Goal: Use online tool/utility: Use online tool/utility

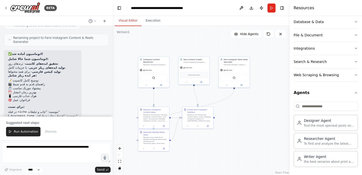
scroll to position [1672, 0]
click at [26, 128] on button "Run Automation" at bounding box center [23, 132] width 34 height 10
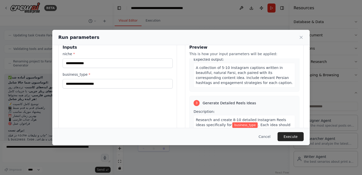
scroll to position [0, 0]
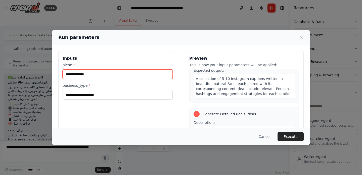
click at [134, 74] on input "niche *" at bounding box center [118, 75] width 110 height 10
click at [129, 84] on label "business_type *" at bounding box center [118, 85] width 110 height 5
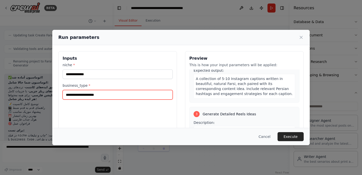
click at [129, 90] on input "business_type *" at bounding box center [118, 95] width 110 height 10
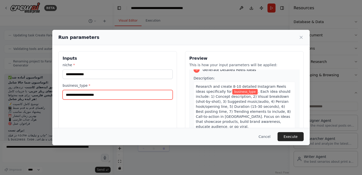
scroll to position [218, 0]
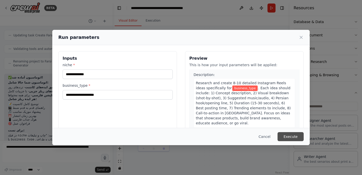
click at [286, 135] on button "Execute" at bounding box center [290, 136] width 26 height 9
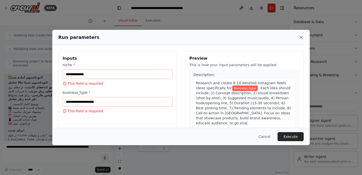
click at [299, 35] on icon at bounding box center [301, 37] width 5 height 5
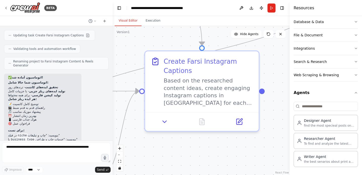
drag, startPoint x: 254, startPoint y: 81, endPoint x: 280, endPoint y: 51, distance: 39.2
click at [280, 51] on div ".deletable-edge-delete-btn { width: 20px; height: 20px; border: 0px solid #ffff…" at bounding box center [201, 100] width 177 height 149
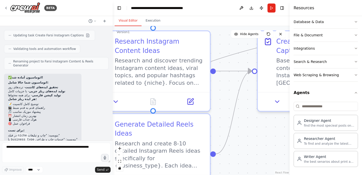
drag, startPoint x: 145, startPoint y: 154, endPoint x: 277, endPoint y: 126, distance: 134.6
click at [277, 126] on div ".deletable-edge-delete-btn { width: 20px; height: 20px; border: 0px solid #ffff…" at bounding box center [201, 100] width 177 height 149
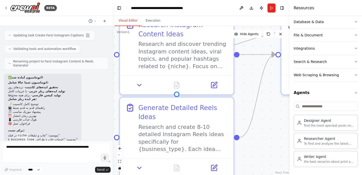
drag, startPoint x: 258, startPoint y: 142, endPoint x: 262, endPoint y: 132, distance: 11.3
click at [262, 132] on div ".deletable-edge-delete-btn { width: 20px; height: 20px; border: 0px solid #ffff…" at bounding box center [201, 100] width 177 height 149
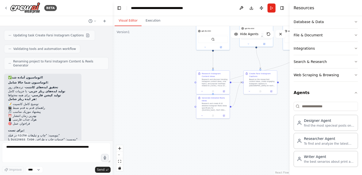
drag, startPoint x: 144, startPoint y: 128, endPoint x: 115, endPoint y: 104, distance: 37.5
click at [115, 104] on div ".deletable-edge-delete-btn { width: 20px; height: 20px; border: 0px solid #ffff…" at bounding box center [201, 100] width 177 height 149
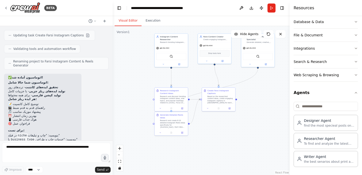
drag, startPoint x: 170, startPoint y: 72, endPoint x: 131, endPoint y: 87, distance: 42.0
click at [131, 87] on div ".deletable-edge-delete-btn { width: 20px; height: 20px; border: 0px solid #ffff…" at bounding box center [201, 100] width 177 height 149
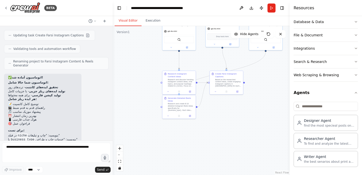
drag, startPoint x: 212, startPoint y: 152, endPoint x: 215, endPoint y: 140, distance: 11.5
click at [215, 140] on div ".deletable-edge-delete-btn { width: 20px; height: 20px; border: 0px solid #ffff…" at bounding box center [201, 100] width 177 height 149
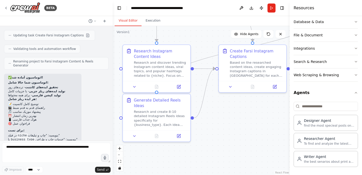
drag, startPoint x: 187, startPoint y: 103, endPoint x: 215, endPoint y: 134, distance: 41.7
click at [215, 134] on div ".deletable-edge-delete-btn { width: 20px; height: 20px; border: 0px solid #ffff…" at bounding box center [201, 100] width 177 height 149
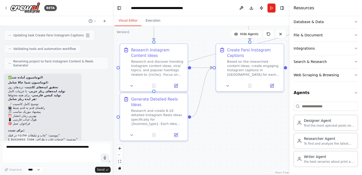
drag, startPoint x: 221, startPoint y: 116, endPoint x: 219, endPoint y: 115, distance: 2.6
click at [219, 115] on div ".deletable-edge-delete-btn { width: 20px; height: 20px; border: 0px solid #ffff…" at bounding box center [201, 100] width 177 height 149
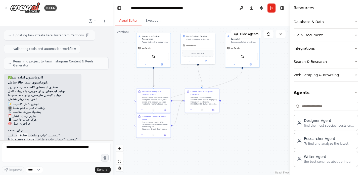
drag, startPoint x: 177, startPoint y: 60, endPoint x: 193, endPoint y: 68, distance: 17.9
click at [193, 68] on div ".deletable-edge-delete-btn { width: 20px; height: 20px; border: 0px solid #ffff…" at bounding box center [201, 100] width 177 height 149
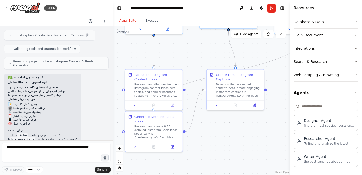
drag, startPoint x: 181, startPoint y: 73, endPoint x: 193, endPoint y: 52, distance: 23.7
click at [193, 52] on div ".deletable-edge-delete-btn { width: 20px; height: 20px; border: 0px solid #ffff…" at bounding box center [201, 100] width 177 height 149
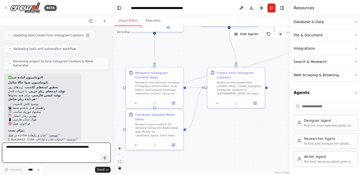
click at [28, 150] on textarea at bounding box center [56, 153] width 109 height 20
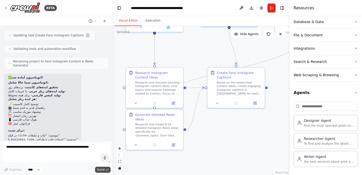
click at [101, 168] on span "Send" at bounding box center [101, 170] width 8 height 4
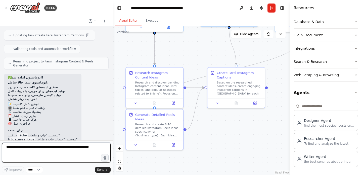
click at [62, 147] on textarea at bounding box center [56, 153] width 109 height 20
type textarea "**********"
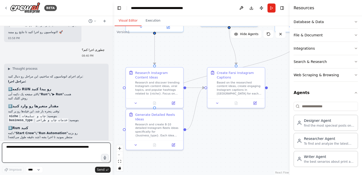
scroll to position [1758, 0]
